Goal: Leave review/rating: Share an evaluation or opinion about a product, service, or content

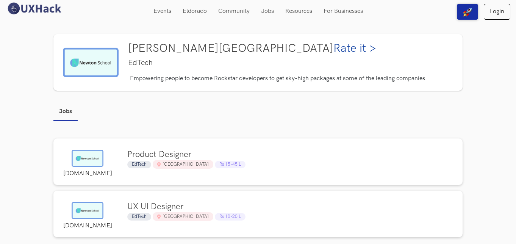
click at [95, 62] on img at bounding box center [91, 63] width 56 height 30
click at [97, 56] on img at bounding box center [91, 63] width 56 height 30
click at [104, 66] on img at bounding box center [91, 63] width 56 height 30
click at [83, 71] on img at bounding box center [91, 63] width 56 height 30
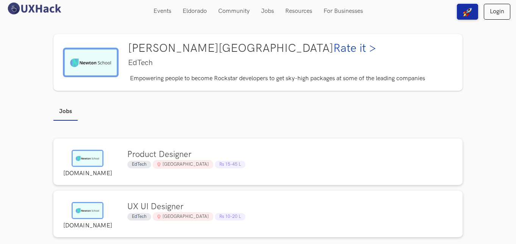
click at [92, 60] on img at bounding box center [91, 63] width 56 height 30
click at [95, 62] on img at bounding box center [91, 63] width 56 height 30
click at [333, 50] on link "Rate it >" at bounding box center [354, 49] width 43 height 14
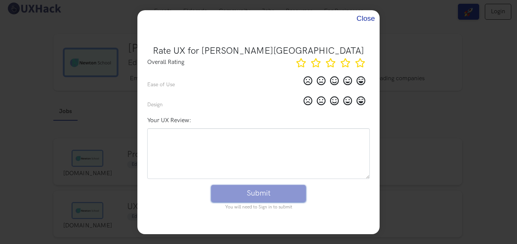
click at [362, 25] on button "Close" at bounding box center [365, 18] width 17 height 17
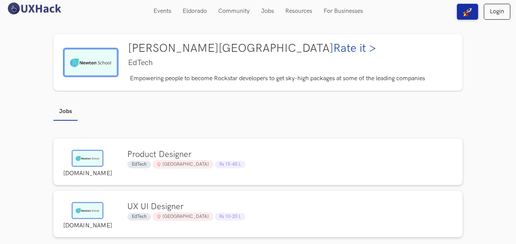
drag, startPoint x: 98, startPoint y: 65, endPoint x: 80, endPoint y: 98, distance: 37.5
click at [80, 98] on div "Jobs [DOMAIN_NAME] Product Designer EdTech [GEOGRAPHIC_DATA] Rs 15-45 L [DOMAIN…" at bounding box center [258, 174] width 420 height 158
